Goal: Task Accomplishment & Management: Manage account settings

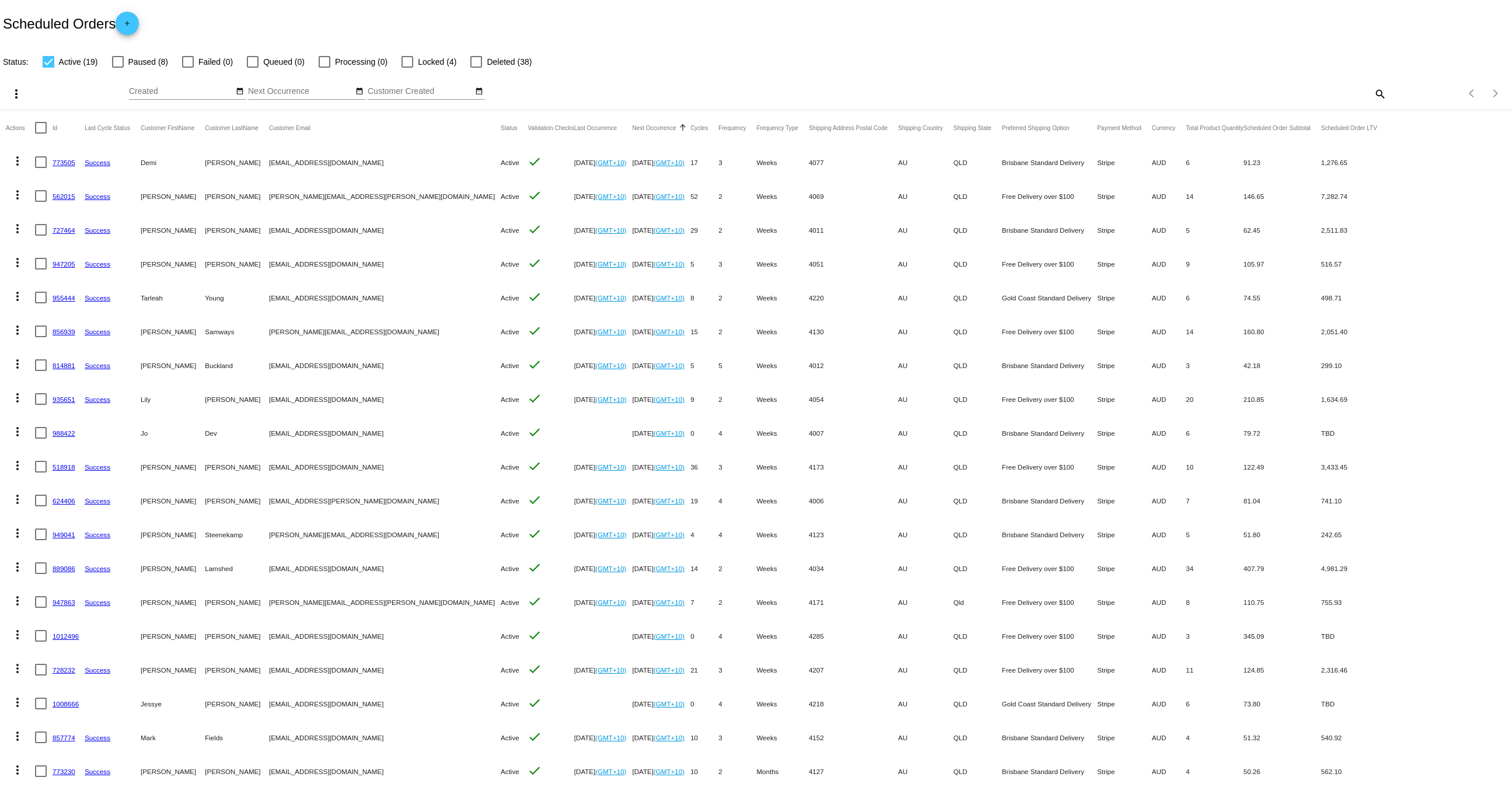
click at [67, 263] on link "947205" at bounding box center [64, 263] width 23 height 8
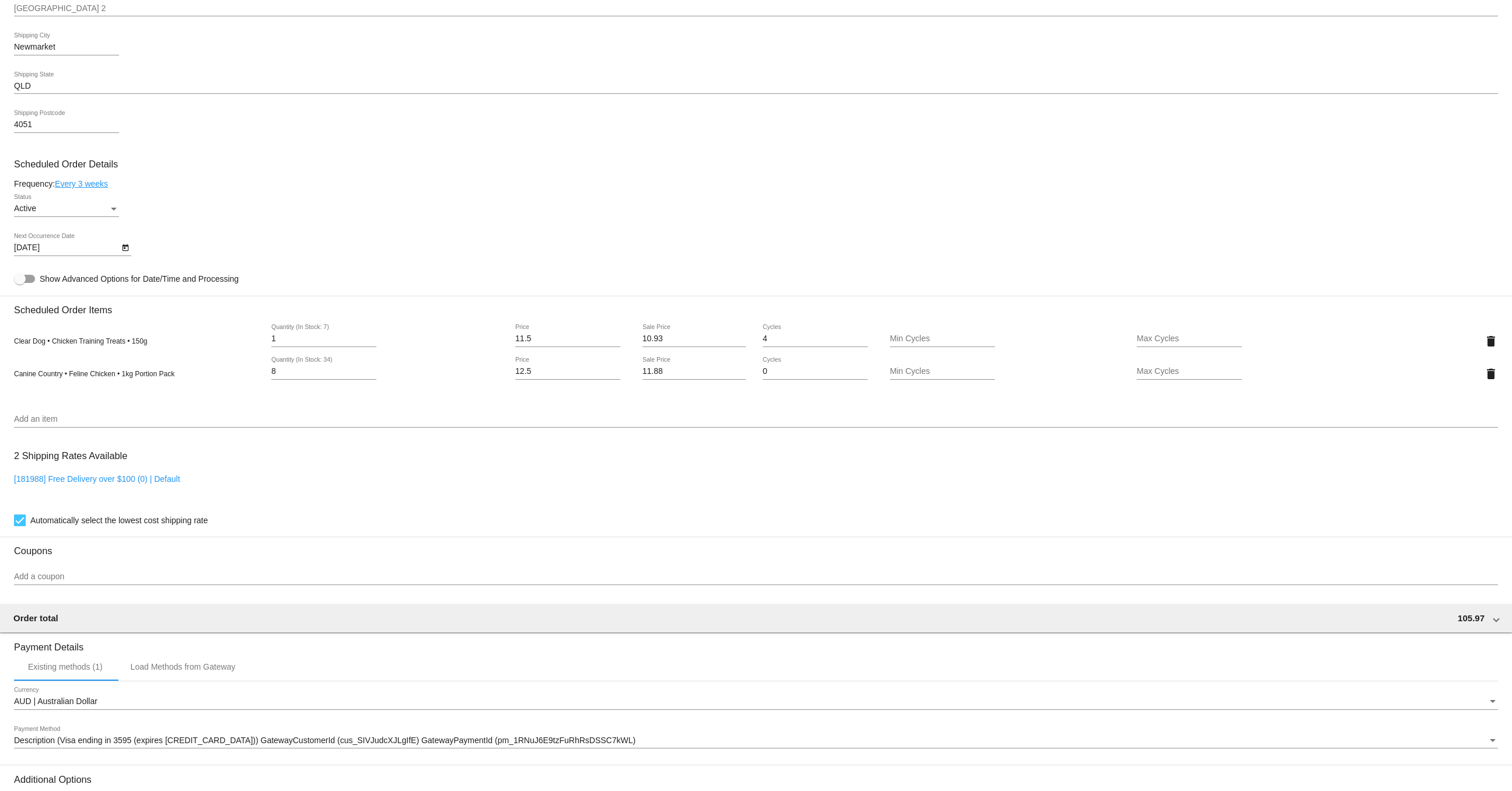
scroll to position [411, 0]
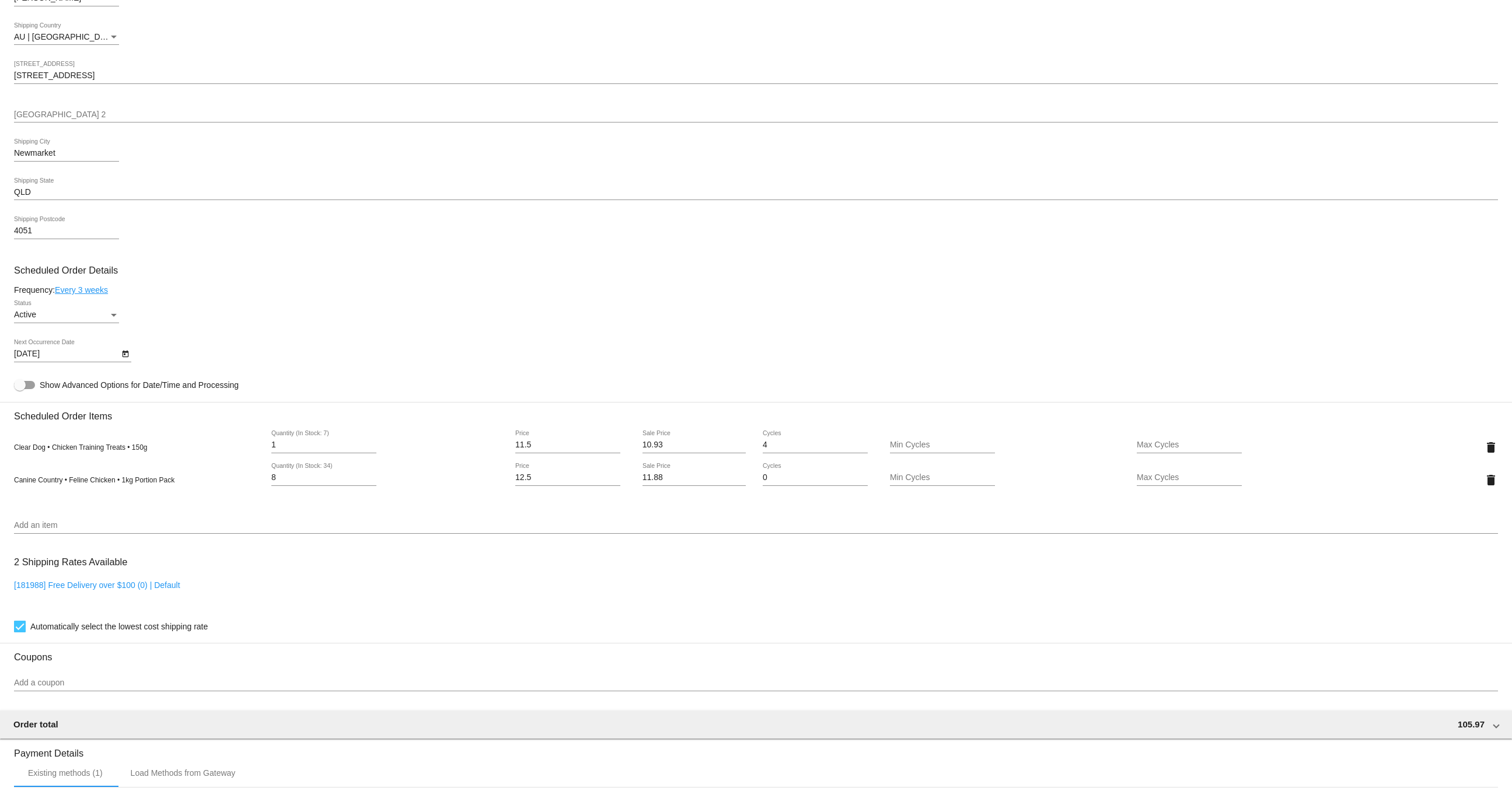
click at [123, 358] on icon "Open calendar" at bounding box center [125, 354] width 6 height 7
click at [146, 533] on div "29" at bounding box center [147, 534] width 21 height 21
type input "[DATE]"
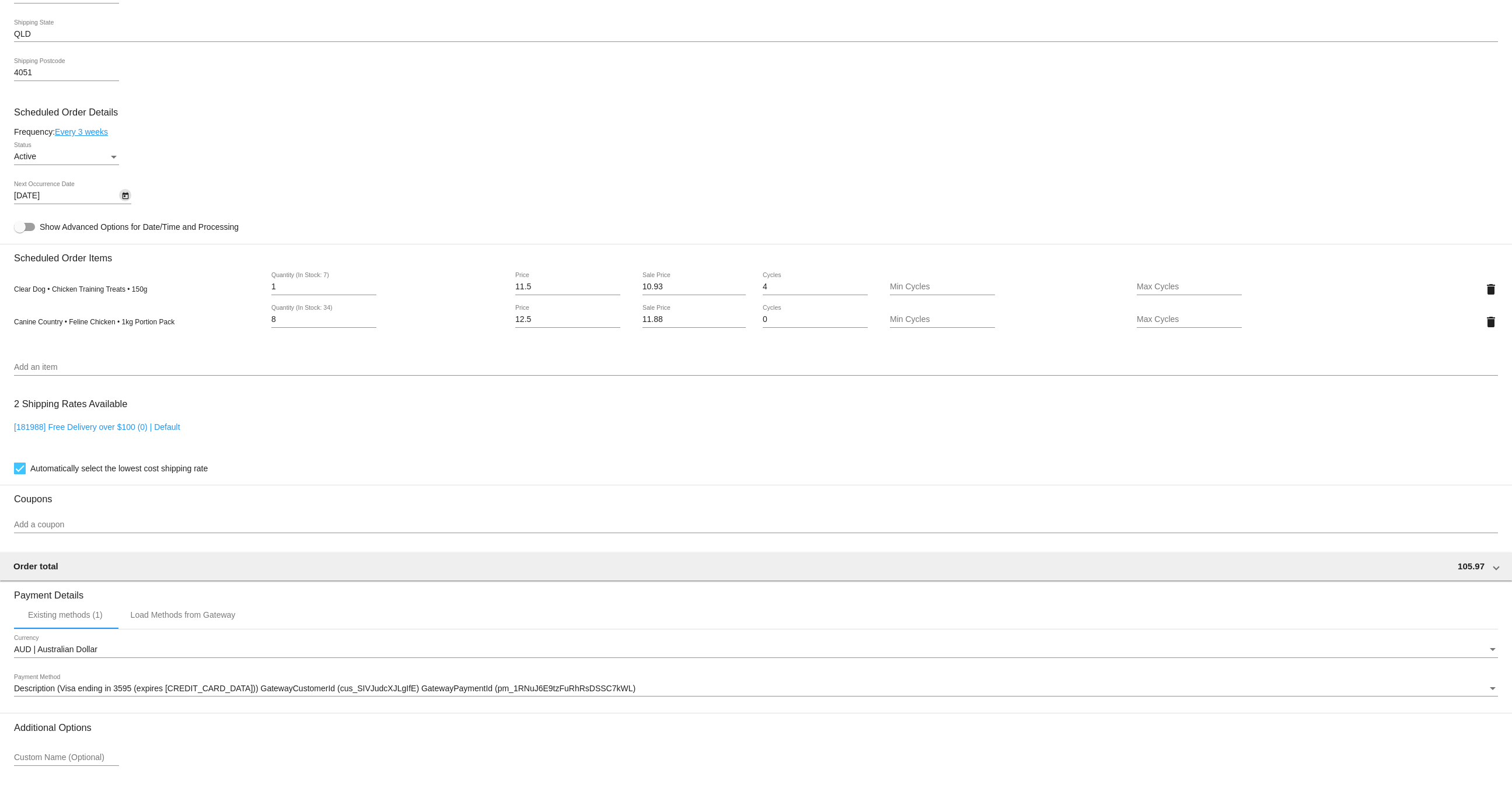
scroll to position [558, 0]
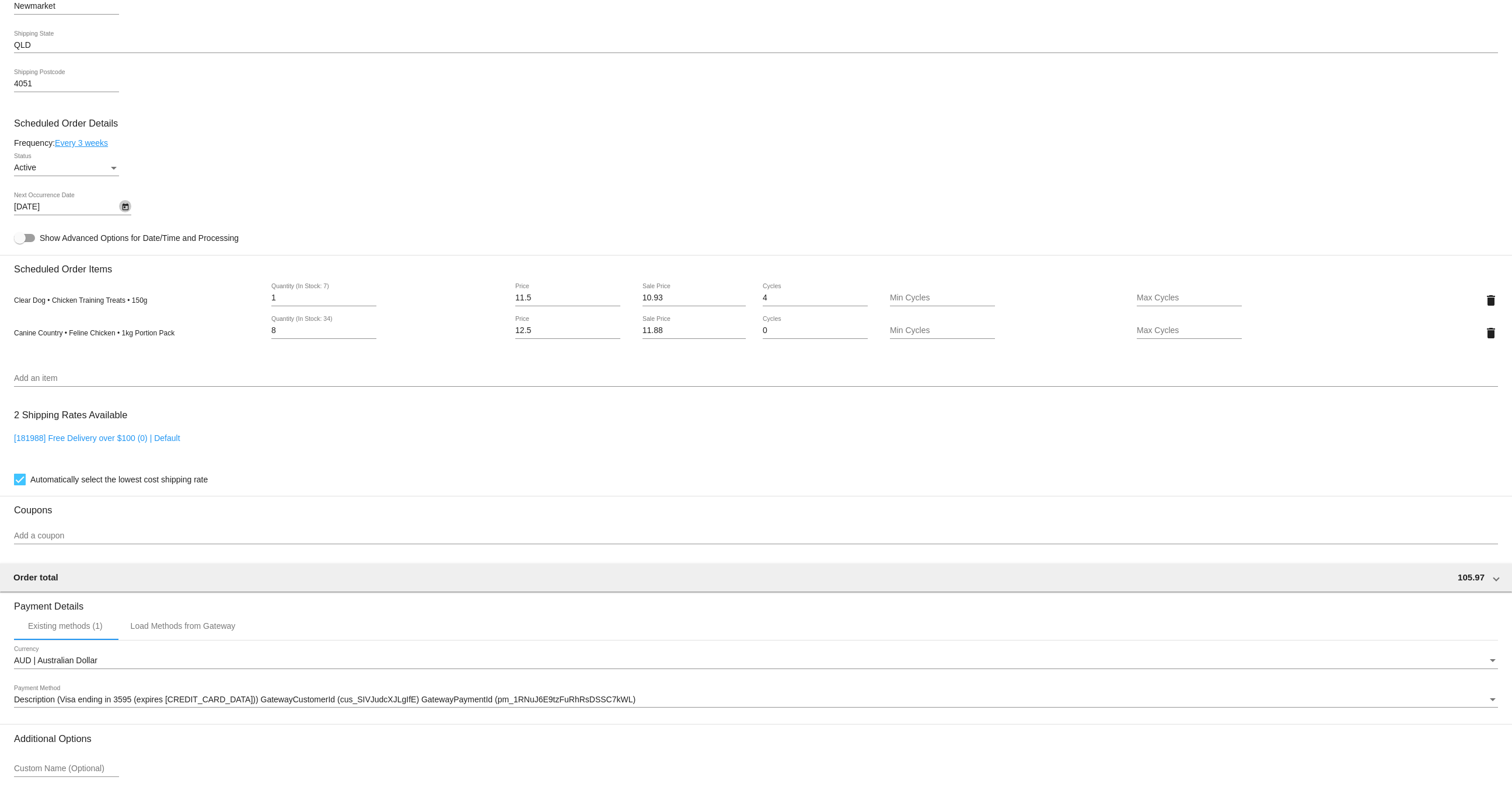
click at [125, 214] on icon "Open calendar" at bounding box center [125, 207] width 8 height 14
click at [209, 190] on div at bounding box center [756, 395] width 1512 height 791
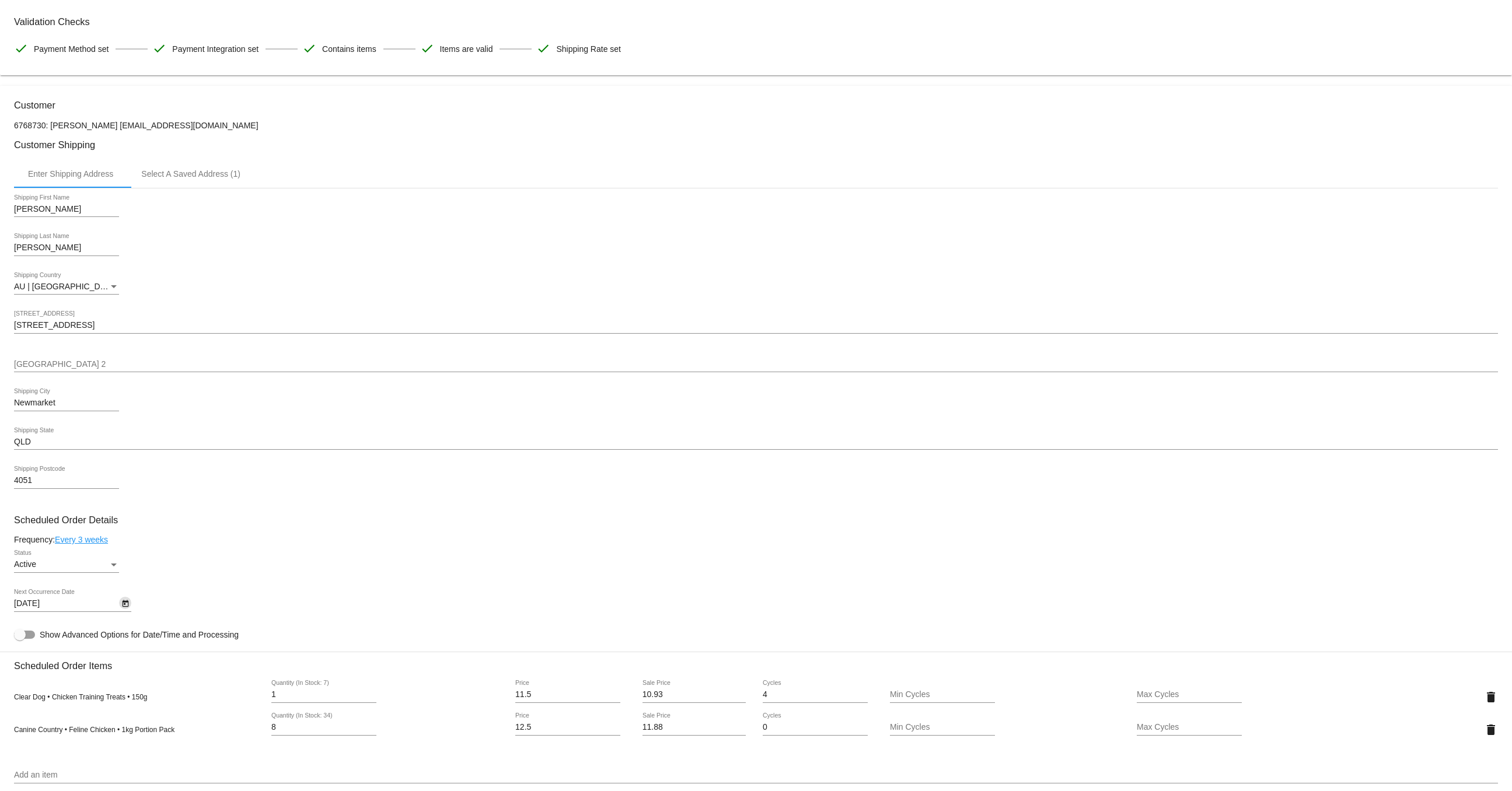
scroll to position [0, 0]
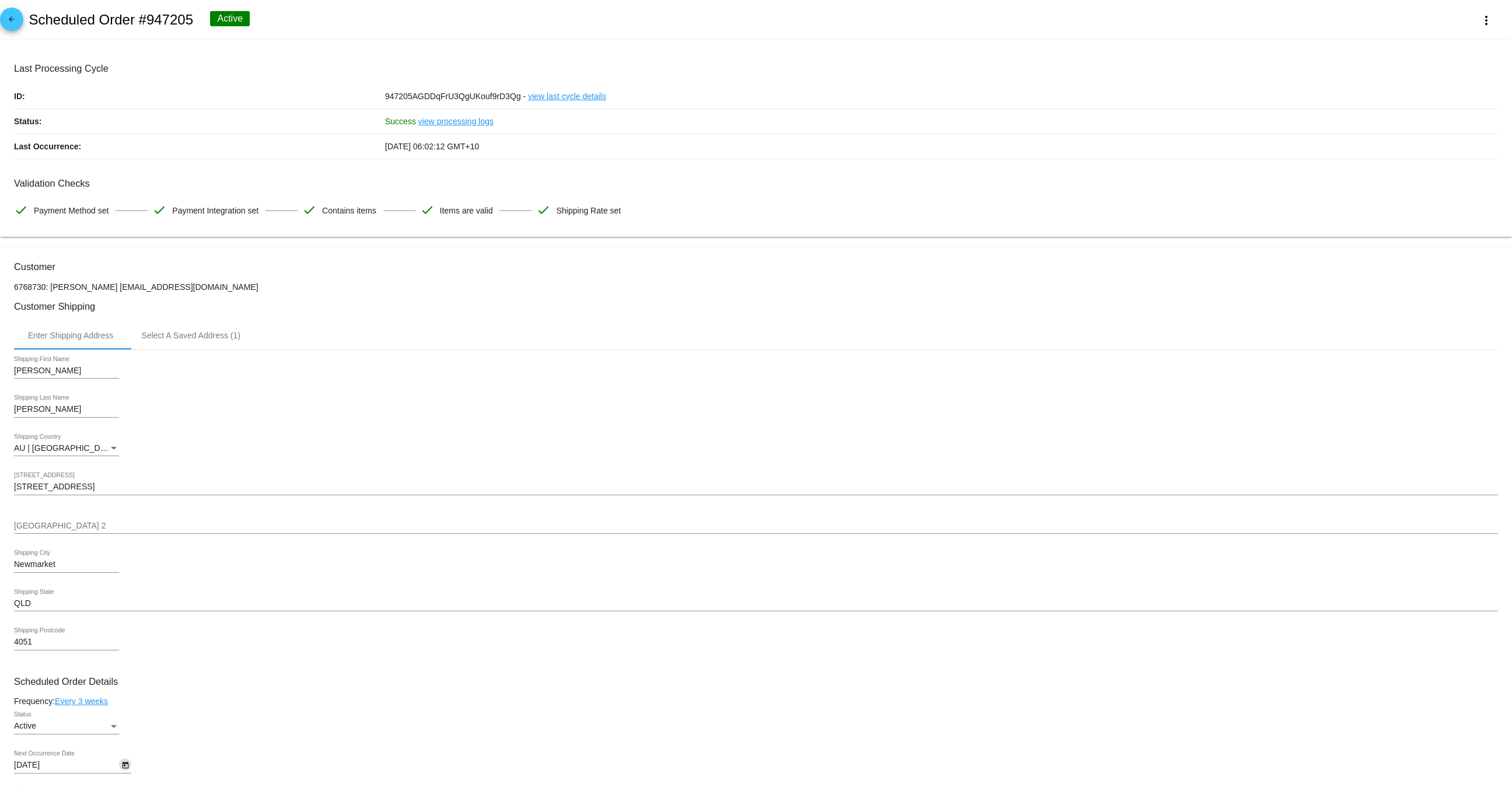
click at [19, 21] on link "arrow_back" at bounding box center [11, 19] width 23 height 23
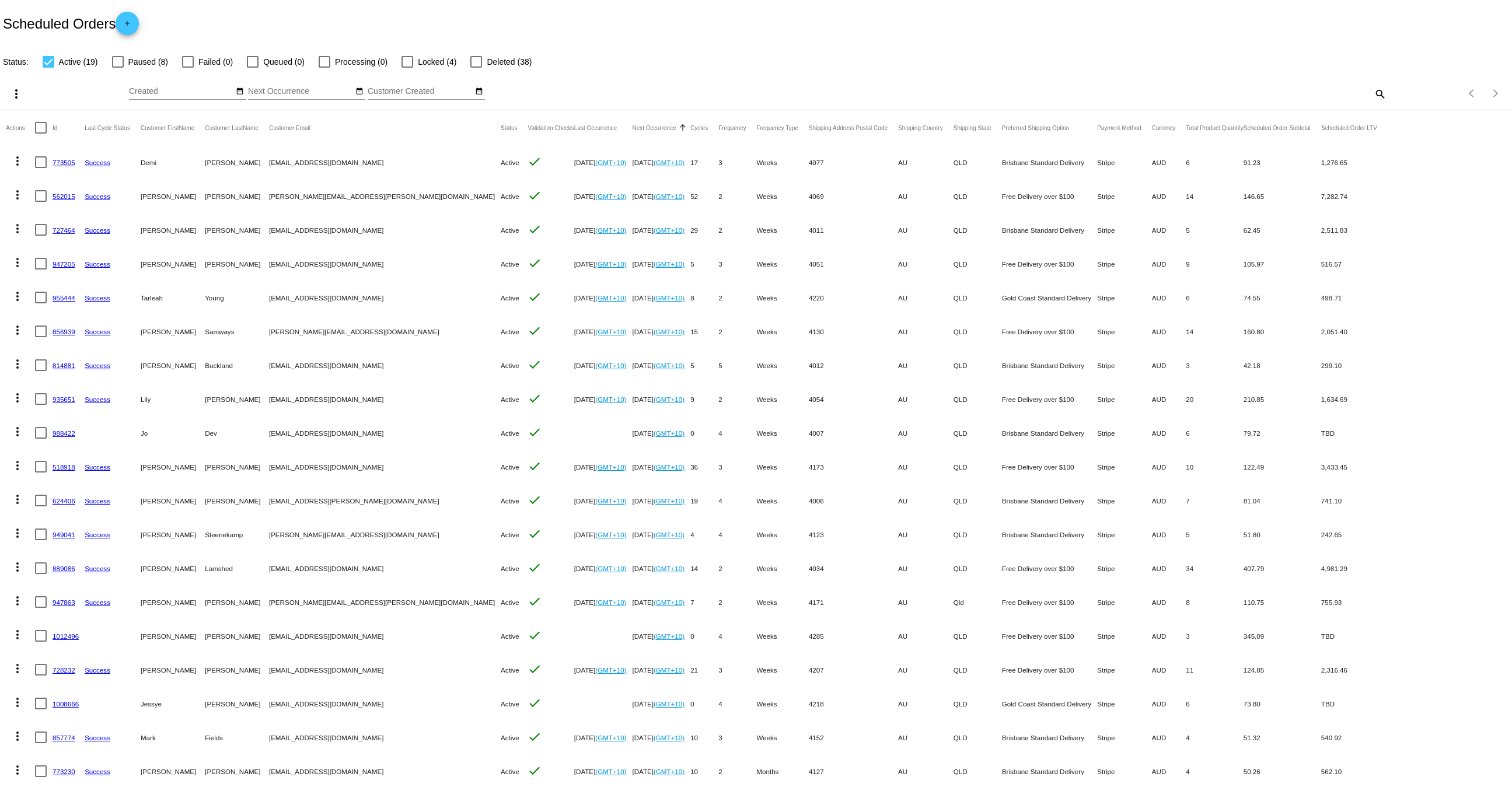
click at [67, 263] on link "947205" at bounding box center [64, 263] width 23 height 8
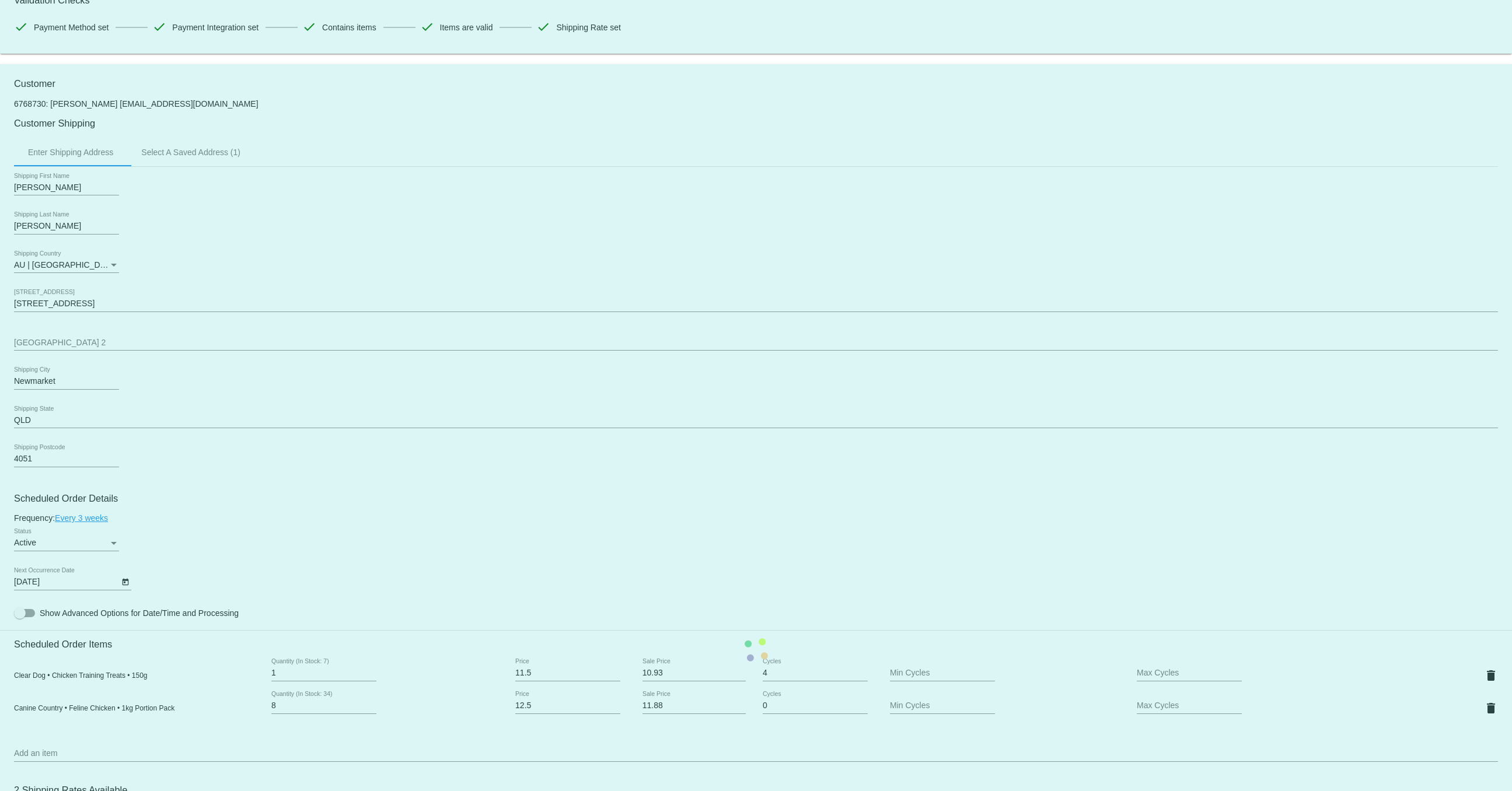
scroll to position [426, 0]
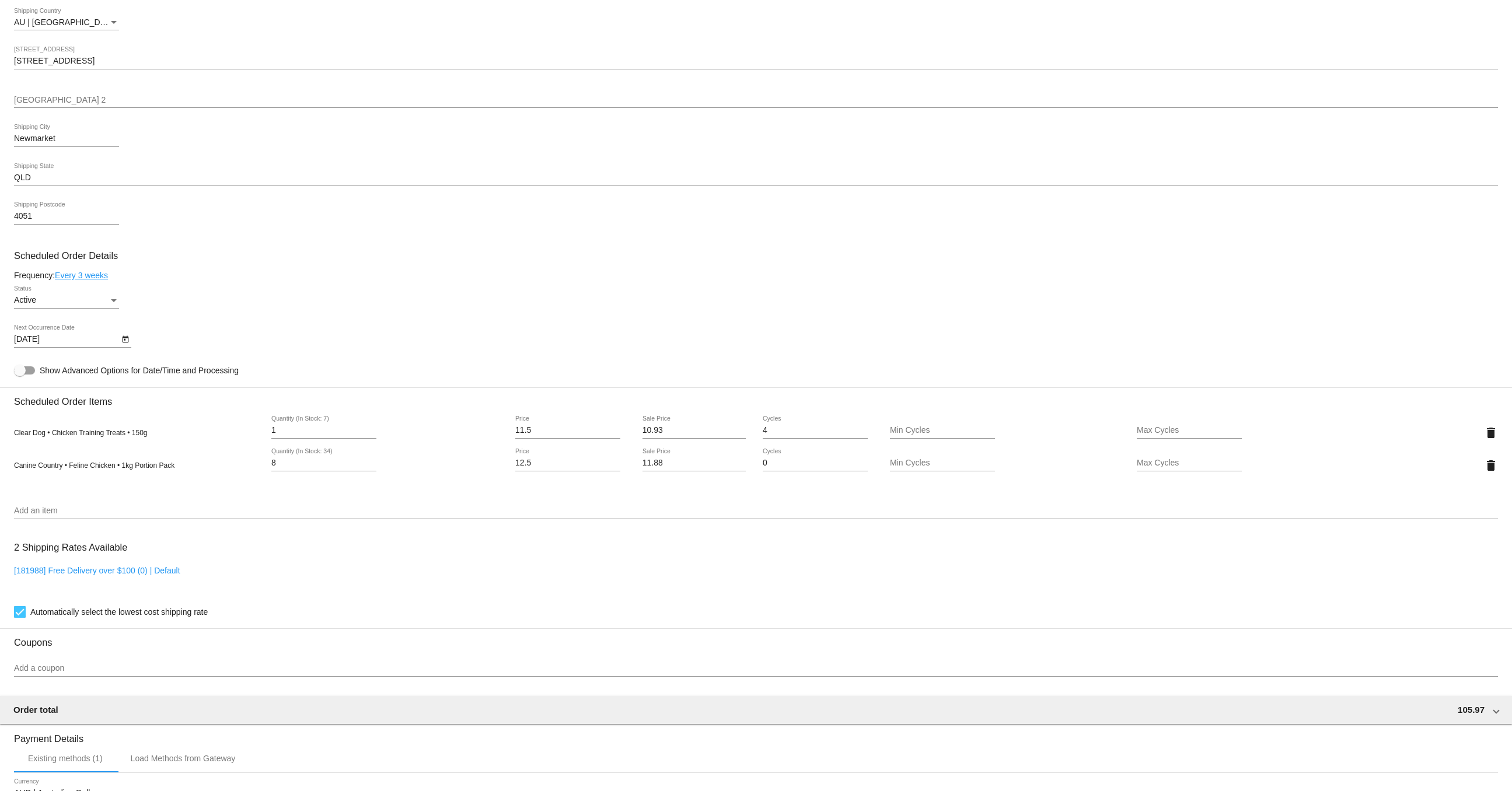
click at [125, 343] on icon "Open calendar" at bounding box center [125, 340] width 6 height 7
click at [149, 519] on div "29" at bounding box center [147, 520] width 21 height 21
type input "[DATE]"
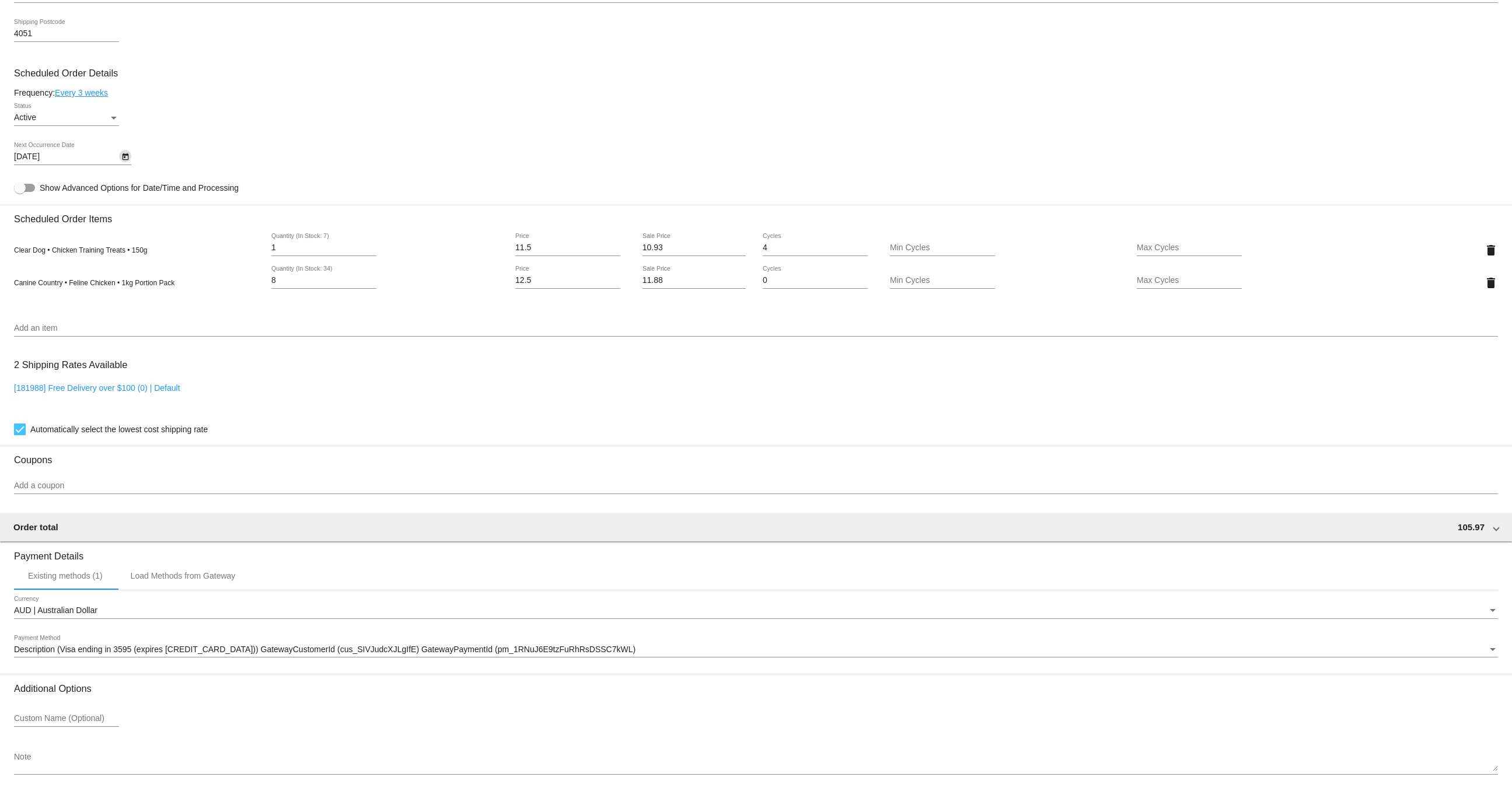
scroll to position [665, 0]
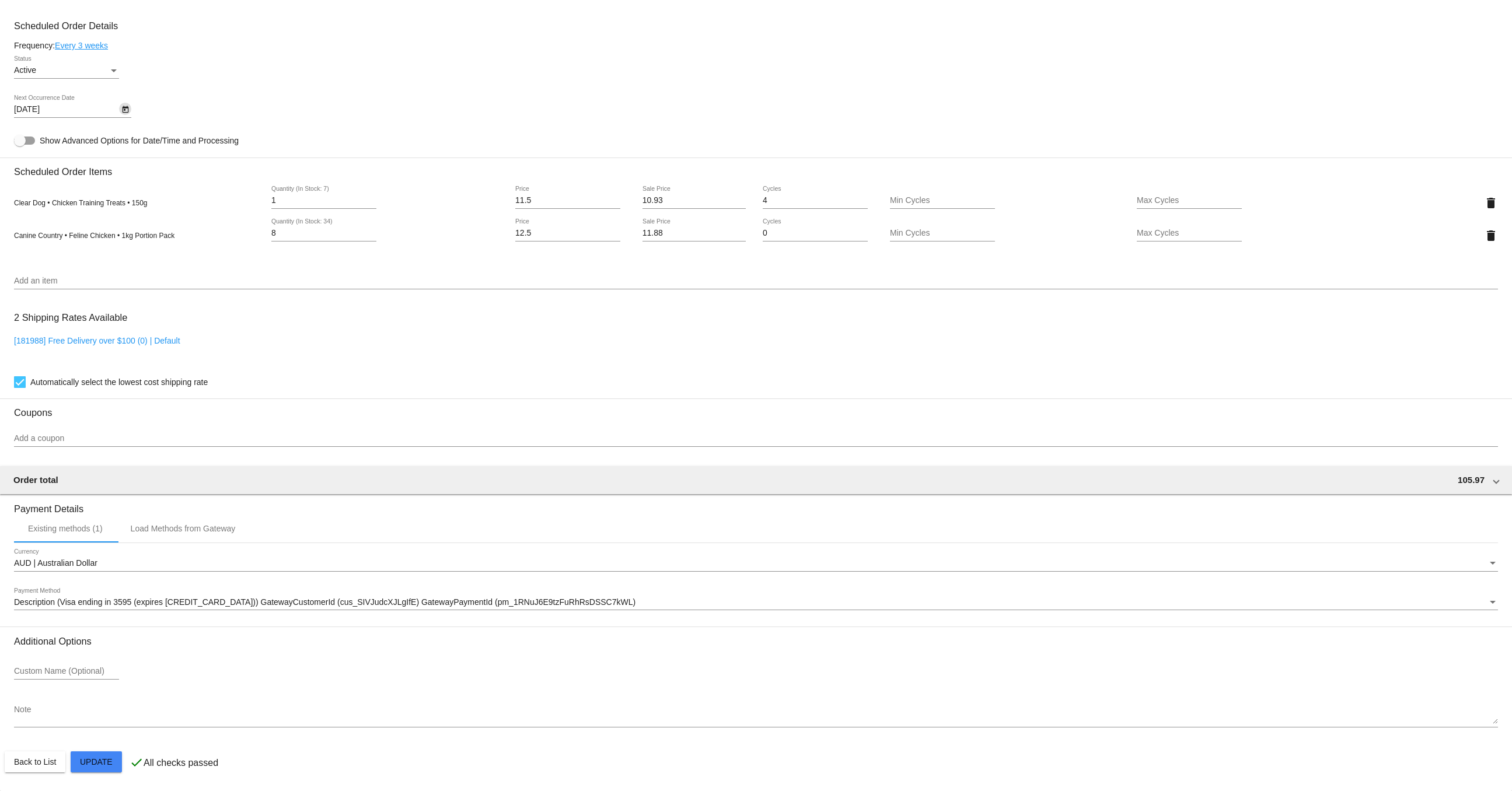
click at [112, 762] on mat-card "Customer 6768730: [PERSON_NAME] [EMAIL_ADDRESS][DOMAIN_NAME] Customer Shipping …" at bounding box center [756, 191] width 1512 height 1200
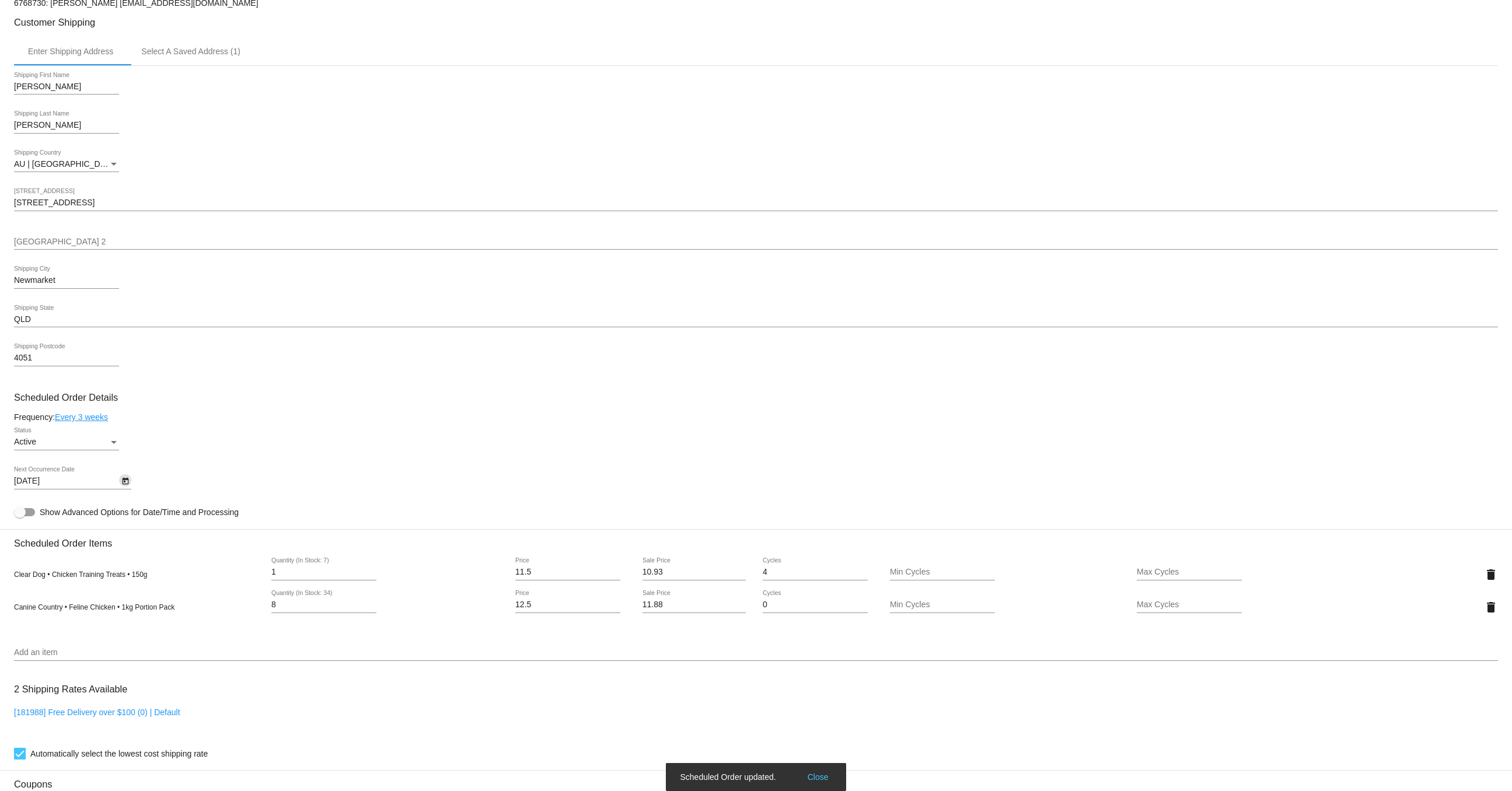
scroll to position [0, 0]
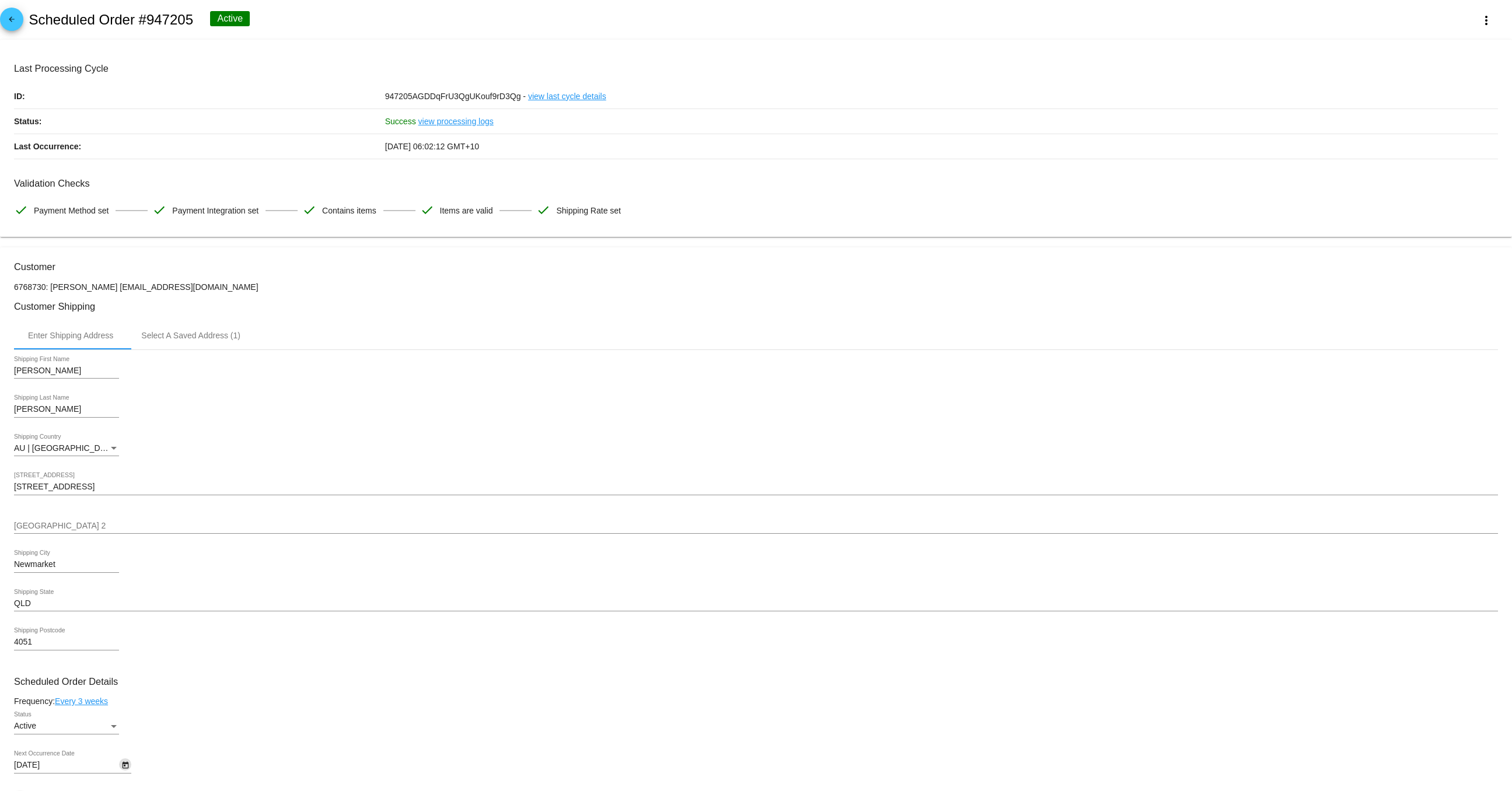
click at [17, 19] on mat-icon "arrow_back" at bounding box center [12, 22] width 14 height 14
